Goal: Information Seeking & Learning: Learn about a topic

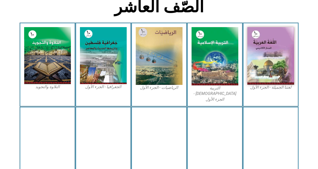
scroll to position [151, 0]
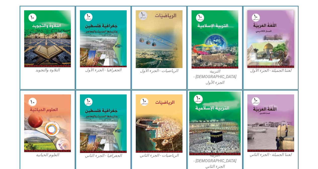
click at [207, 120] on img at bounding box center [215, 124] width 52 height 64
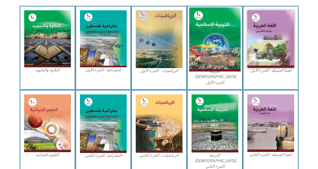
click at [207, 48] on img at bounding box center [215, 40] width 52 height 64
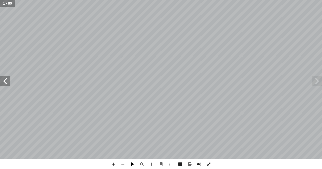
click at [131, 165] on span at bounding box center [132, 165] width 10 height 10
click at [4, 82] on span at bounding box center [5, 81] width 10 height 10
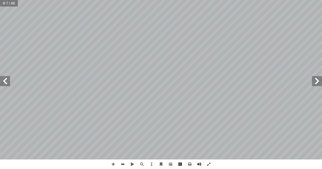
click at [121, 164] on span at bounding box center [123, 165] width 10 height 10
click at [112, 165] on span at bounding box center [113, 165] width 10 height 10
click at [111, 164] on span at bounding box center [113, 165] width 10 height 10
click at [121, 166] on span at bounding box center [123, 165] width 10 height 10
click at [8, 83] on span at bounding box center [5, 81] width 10 height 10
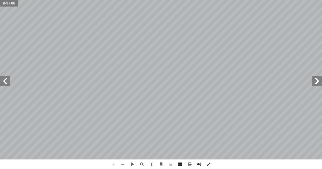
click at [4, 83] on span at bounding box center [5, 81] width 10 height 10
click at [315, 79] on span at bounding box center [317, 81] width 10 height 10
